Goal: Transaction & Acquisition: Subscribe to service/newsletter

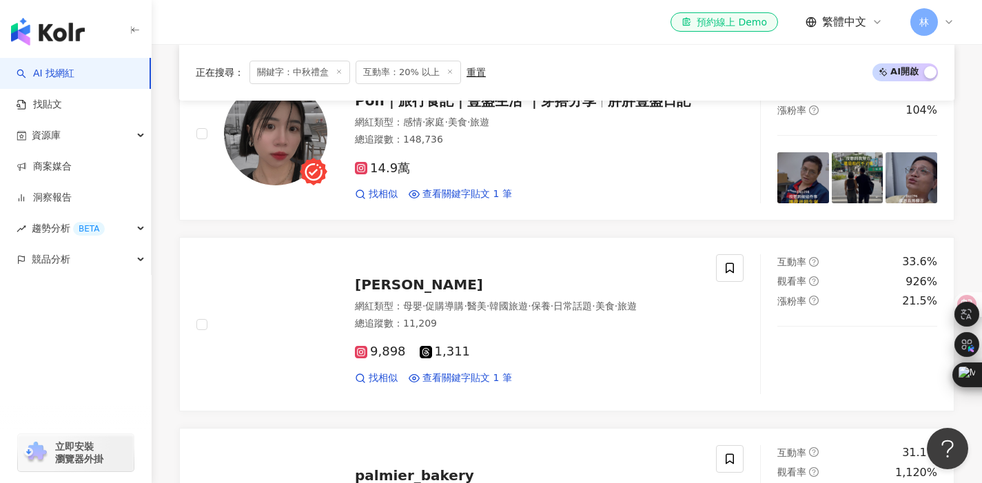
scroll to position [384, 0]
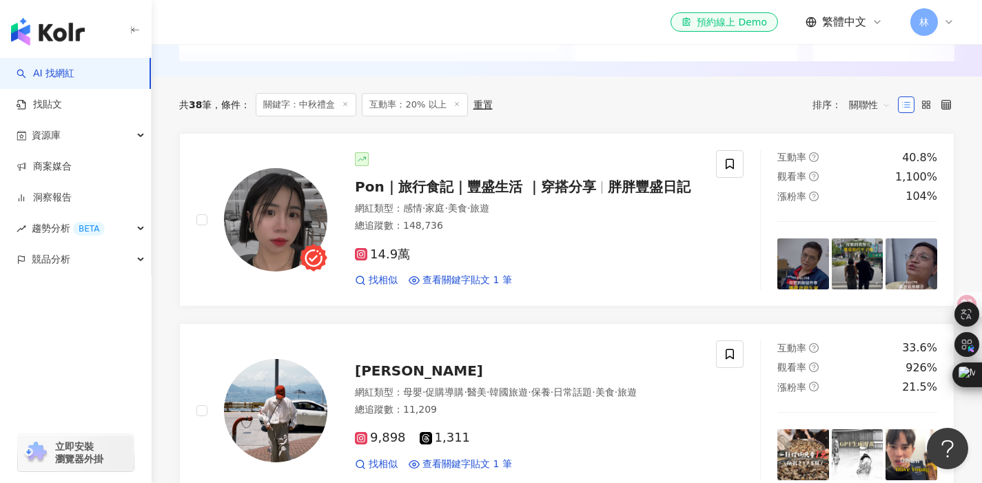
click at [930, 23] on span "林" at bounding box center [925, 22] width 28 height 28
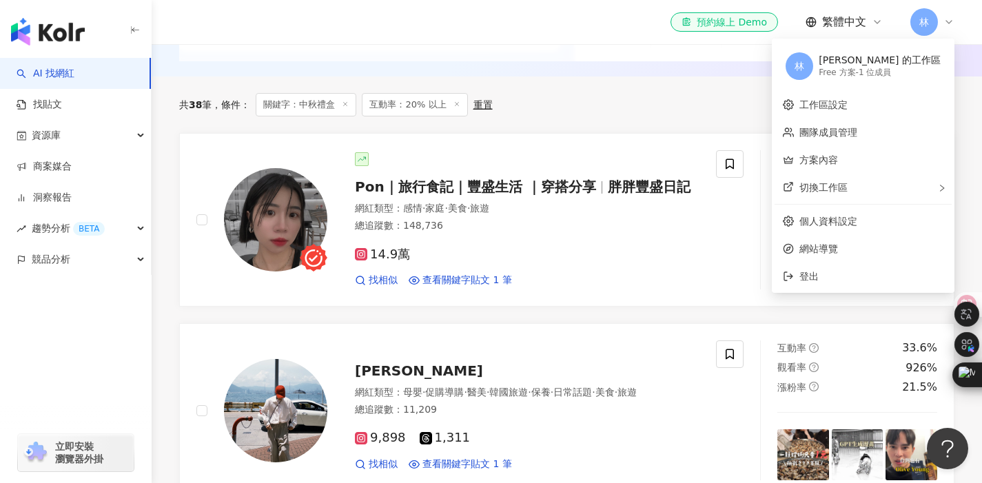
click at [952, 21] on icon at bounding box center [949, 22] width 11 height 11
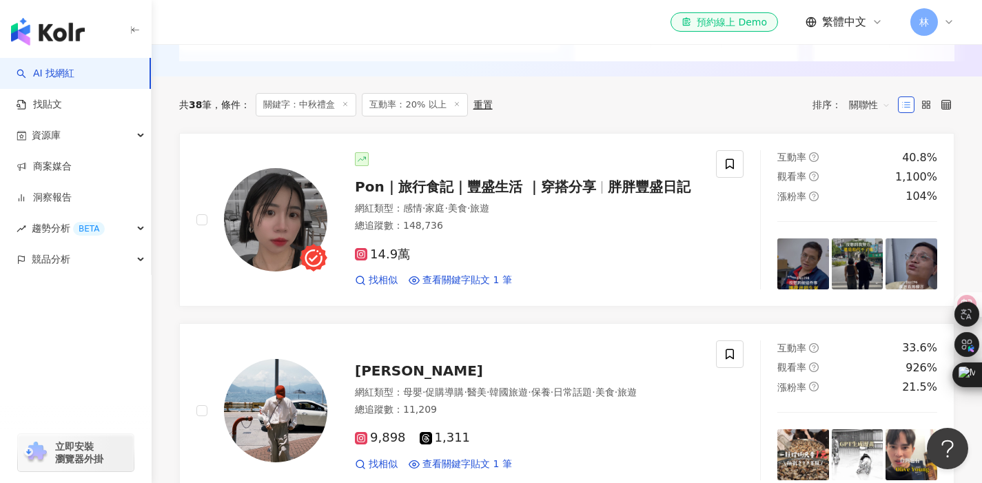
click at [922, 21] on span "林" at bounding box center [925, 21] width 10 height 15
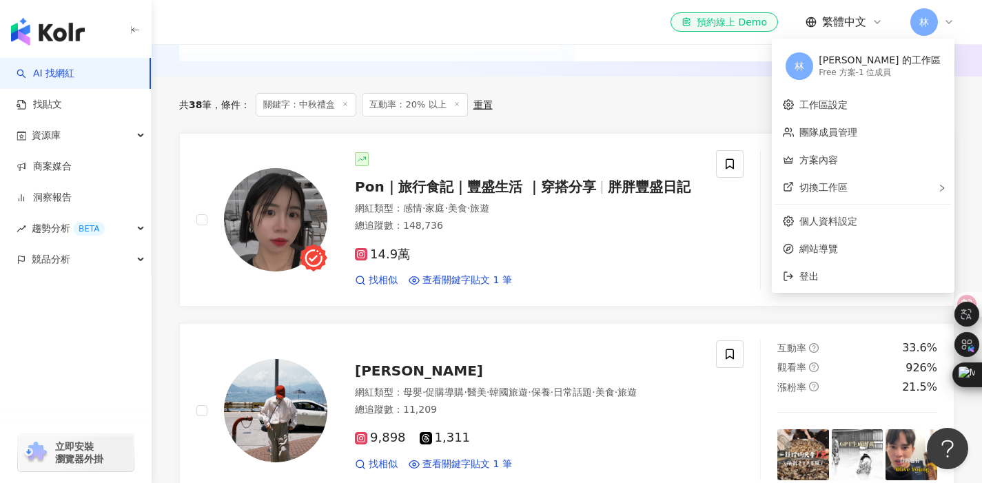
click at [884, 71] on div "Free 方案 - 1 位成員" at bounding box center [880, 73] width 122 height 12
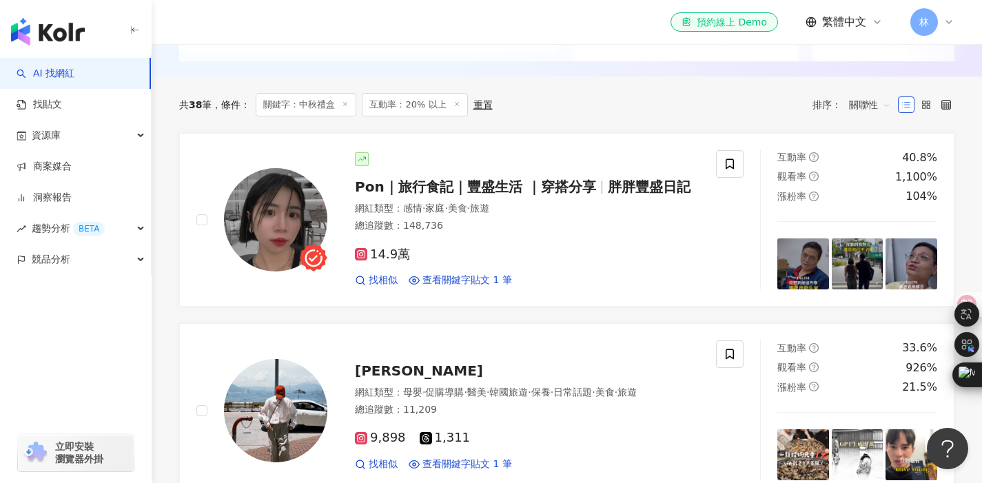
click at [41, 28] on img "button" at bounding box center [48, 32] width 74 height 28
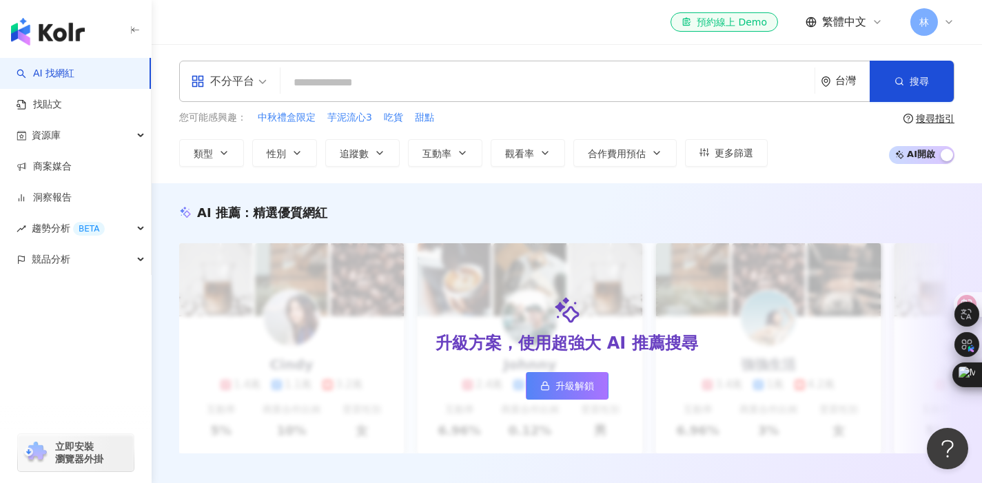
click at [42, 28] on img "button" at bounding box center [48, 32] width 74 height 28
click at [26, 32] on img "button" at bounding box center [48, 32] width 74 height 28
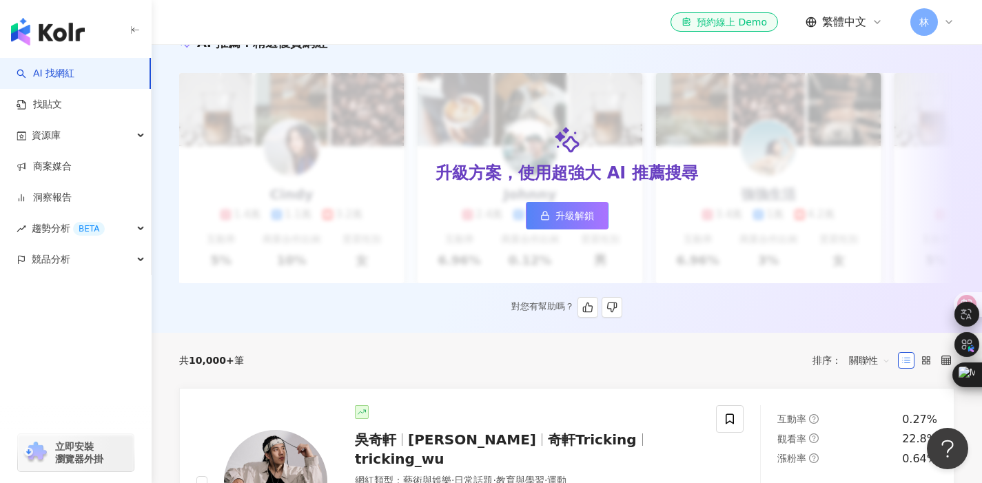
scroll to position [176, 0]
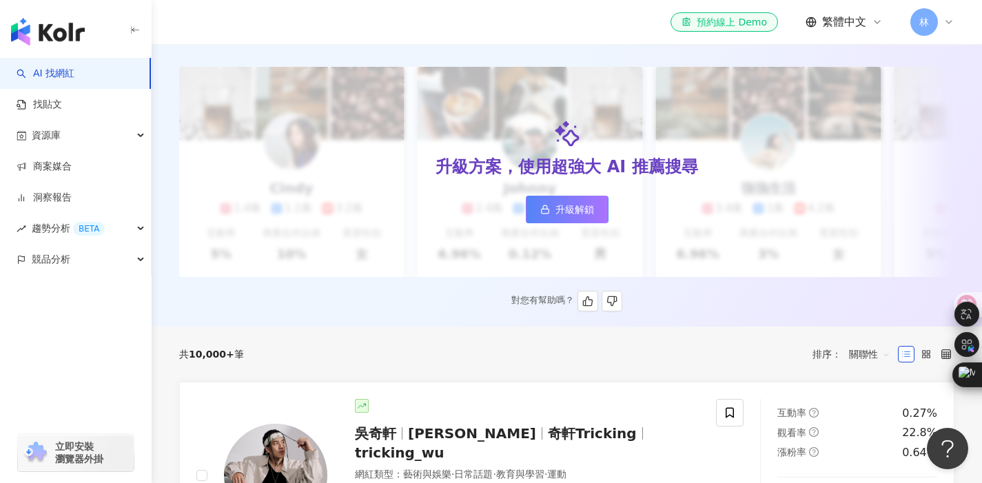
click at [564, 212] on span "升級解鎖" at bounding box center [575, 209] width 39 height 11
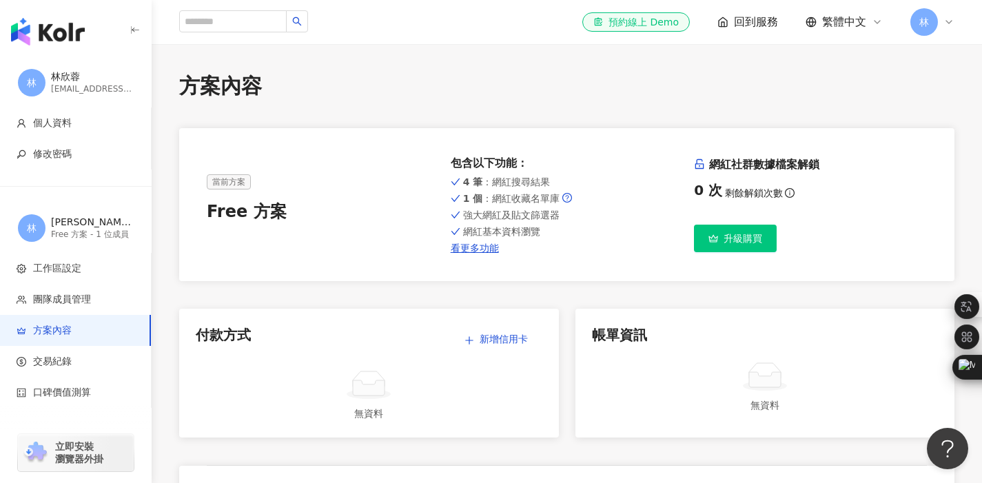
click at [726, 244] on link "升級購買" at bounding box center [735, 239] width 83 height 28
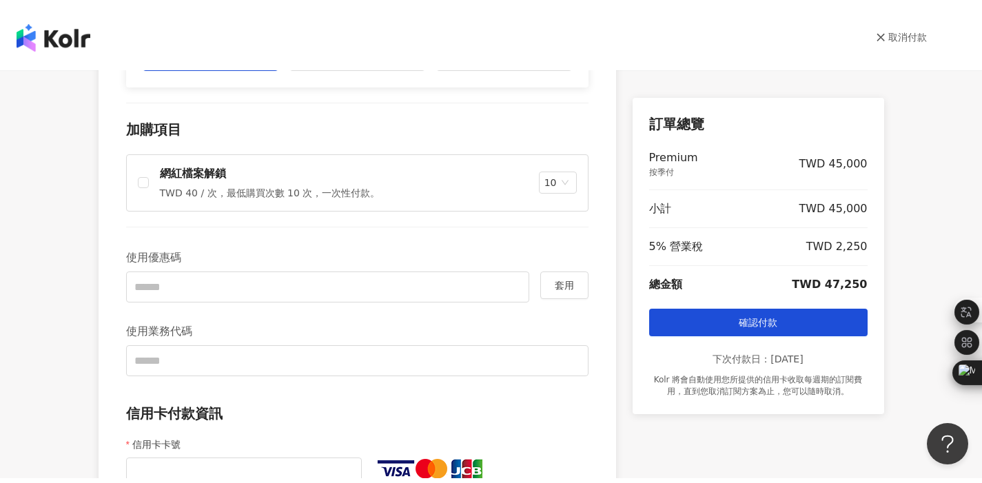
scroll to position [327, 0]
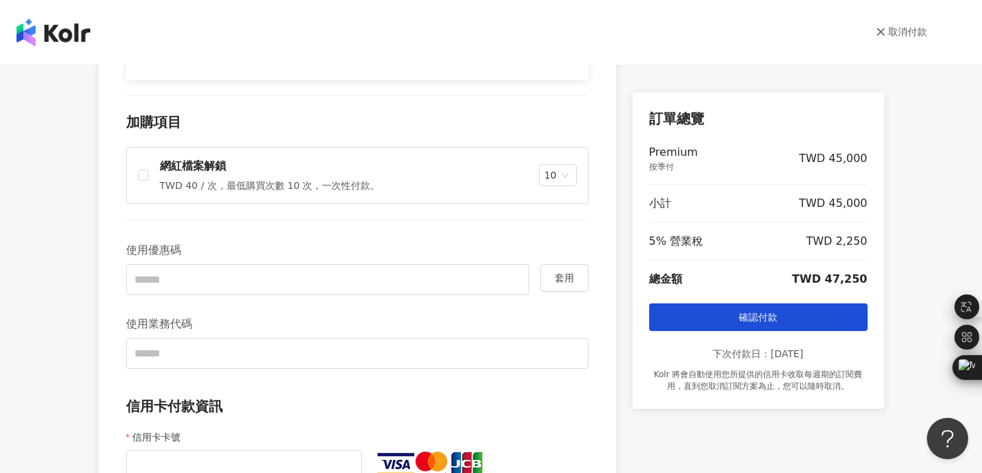
click at [68, 37] on img at bounding box center [54, 33] width 74 height 28
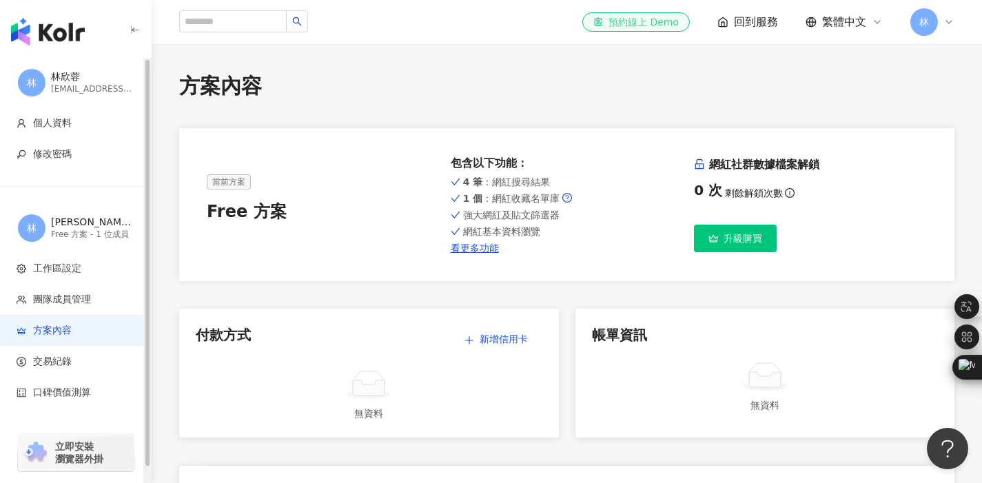
click at [600, 29] on link "el-icon-cs 預約線上 Demo" at bounding box center [637, 21] width 108 height 19
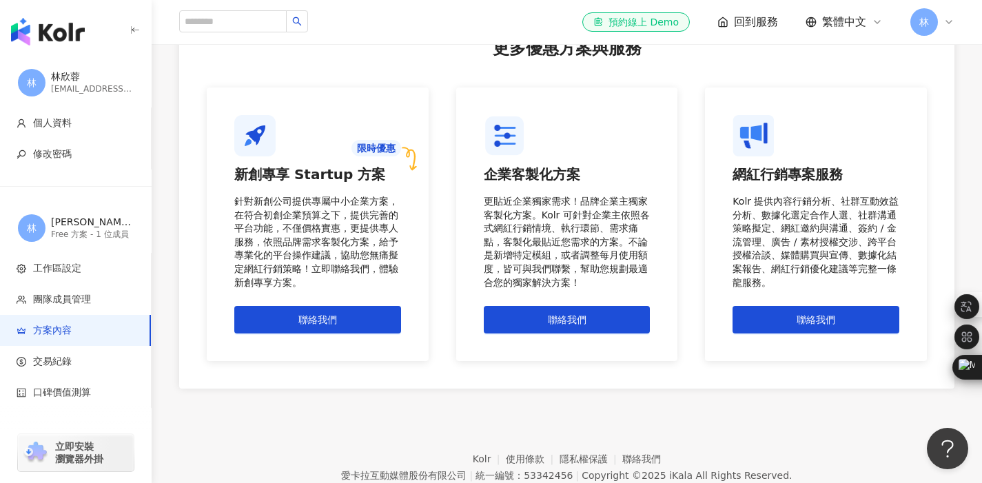
scroll to position [1202, 0]
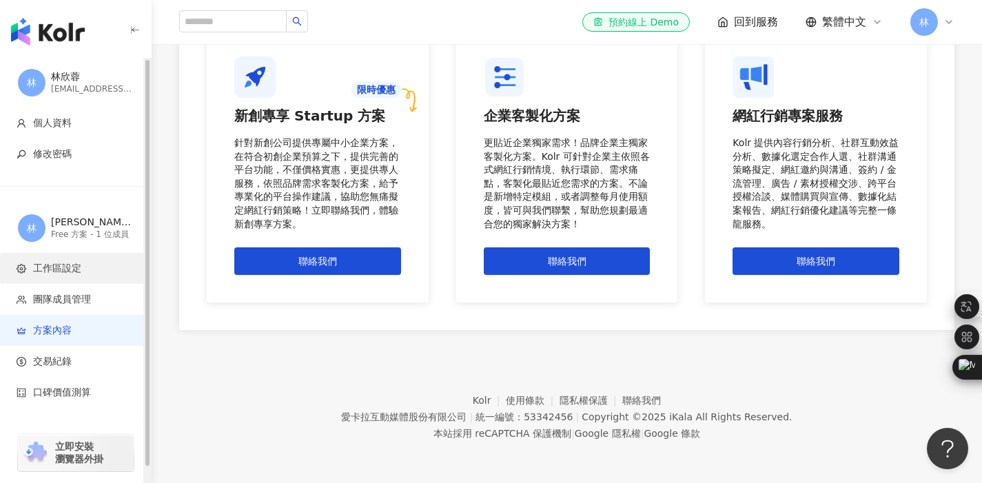
click at [74, 269] on span "工作區設定" at bounding box center [57, 269] width 48 height 14
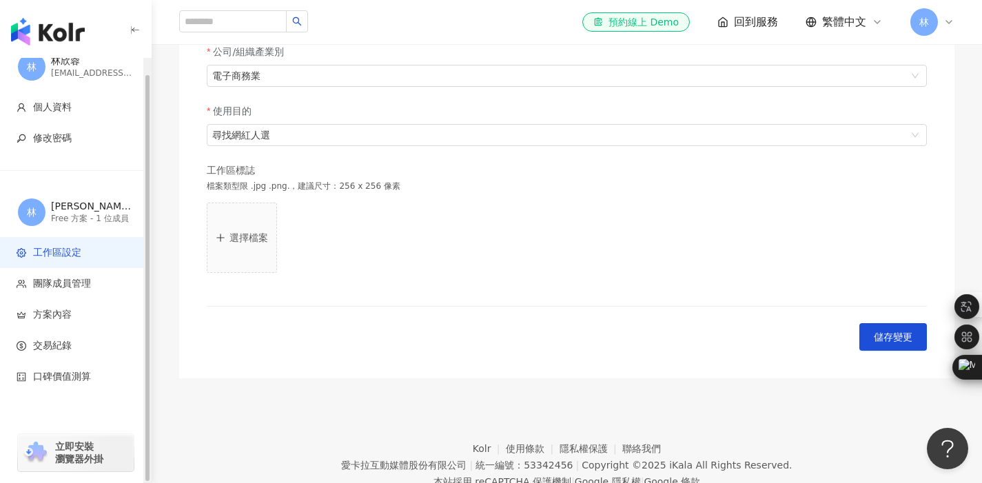
scroll to position [398, 0]
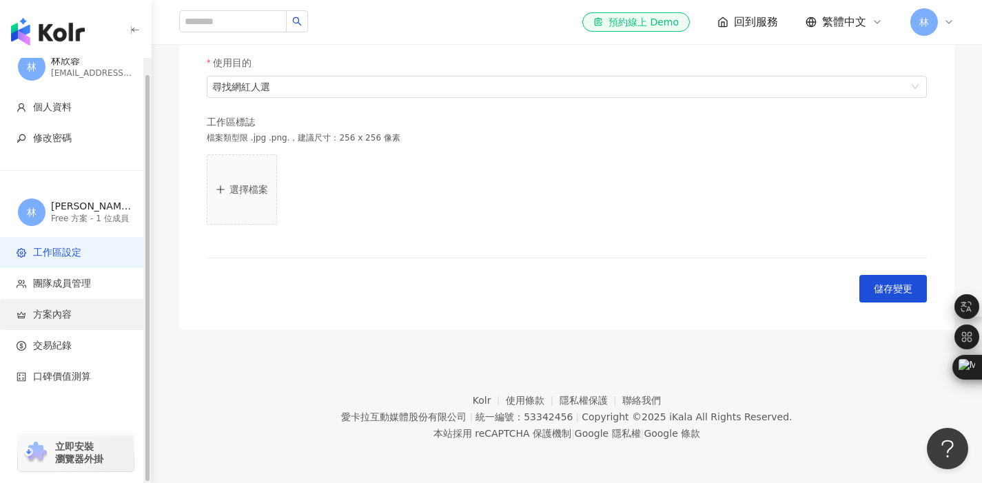
click at [79, 314] on span "方案內容" at bounding box center [78, 315] width 123 height 14
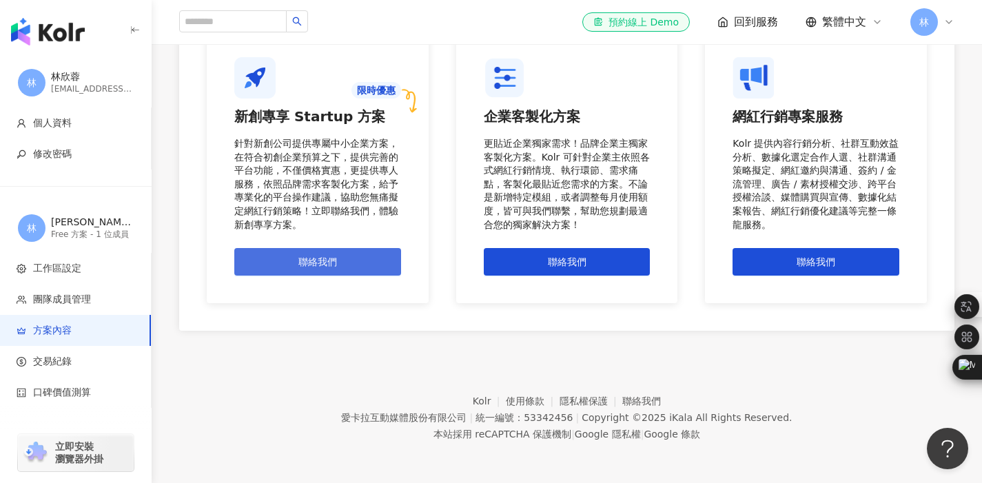
scroll to position [1202, 0]
